Goal: Use online tool/utility: Use online tool/utility

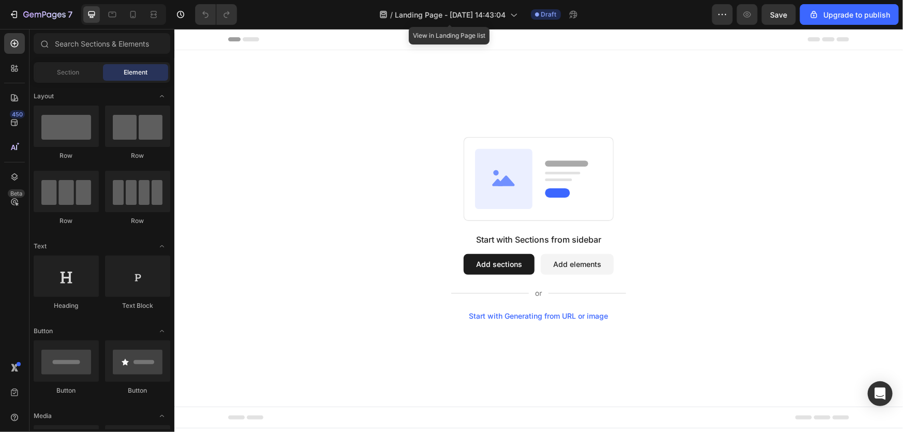
click at [557, 315] on div "Start with Generating from URL or image" at bounding box center [538, 315] width 139 height 8
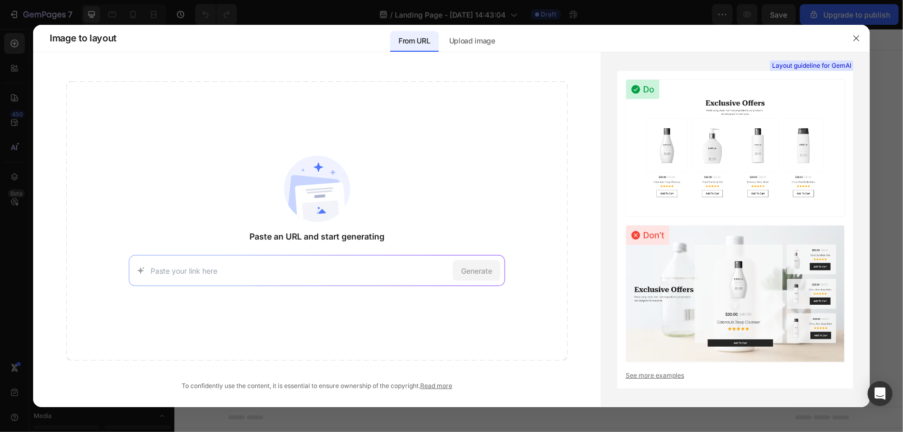
click at [237, 265] on div "Generate" at bounding box center [317, 270] width 376 height 31
click at [241, 270] on input at bounding box center [300, 270] width 298 height 11
paste input "[URL][DOMAIN_NAME]"
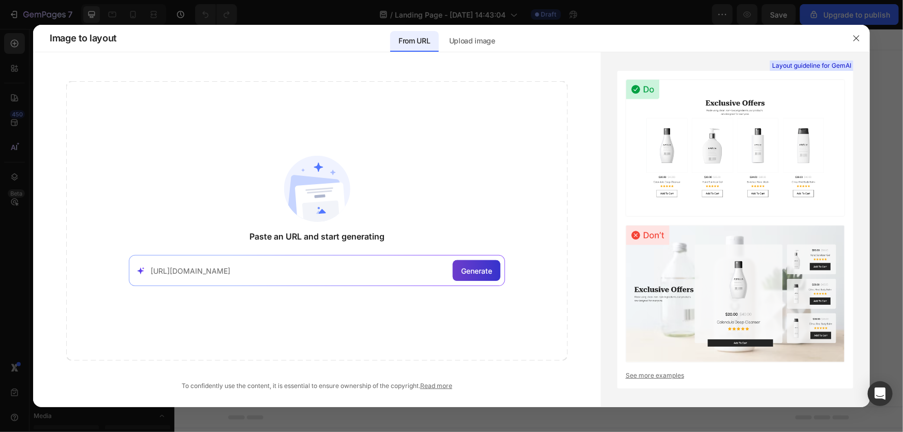
type input "[URL][DOMAIN_NAME]"
click at [470, 270] on span "Generate" at bounding box center [476, 270] width 31 height 11
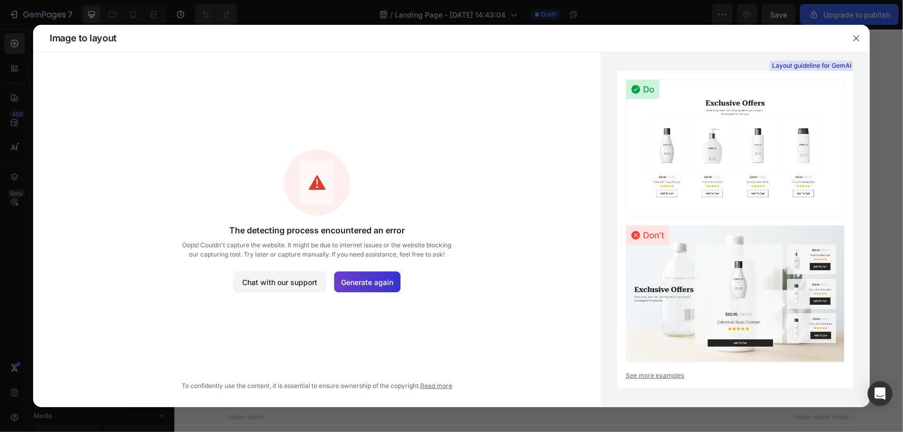
click at [367, 287] on span "Generate again" at bounding box center [367, 282] width 52 height 11
click at [379, 282] on span "Generate again" at bounding box center [367, 282] width 52 height 11
click at [378, 282] on span "Generate again" at bounding box center [367, 282] width 52 height 11
click at [380, 284] on span "Generate again" at bounding box center [367, 282] width 52 height 11
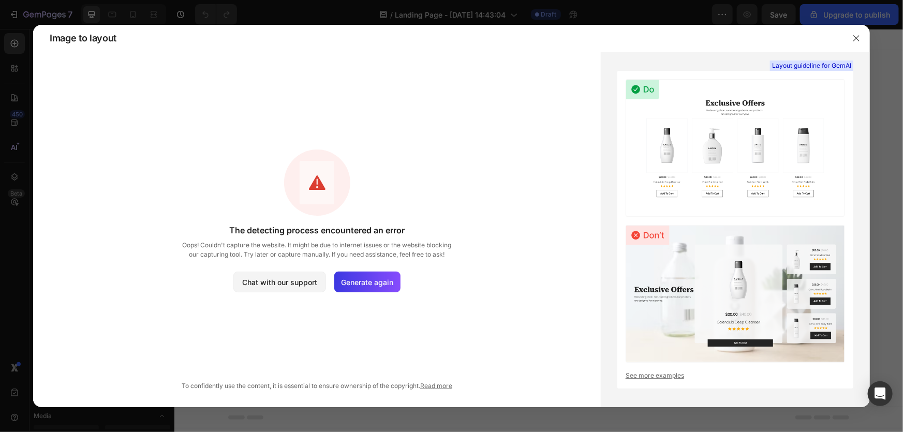
click at [399, 286] on div "Generate again" at bounding box center [367, 282] width 66 height 21
drag, startPoint x: 859, startPoint y: 36, endPoint x: 641, endPoint y: 2, distance: 220.3
click at [859, 36] on icon "button" at bounding box center [856, 38] width 6 height 6
